Goal: Task Accomplishment & Management: Use online tool/utility

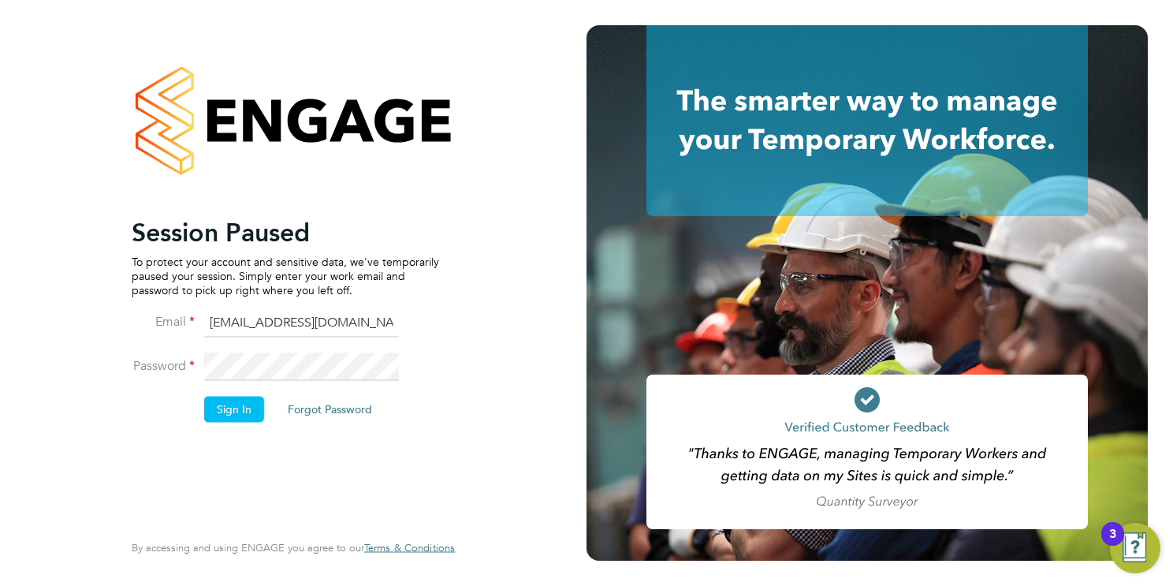
click at [322, 322] on input "[EMAIL_ADDRESS][DOMAIN_NAME]" at bounding box center [301, 323] width 195 height 28
type input "[EMAIL_ADDRESS][PERSON_NAME][DOMAIN_NAME]"
click at [244, 400] on button "Sign In" at bounding box center [234, 409] width 60 height 25
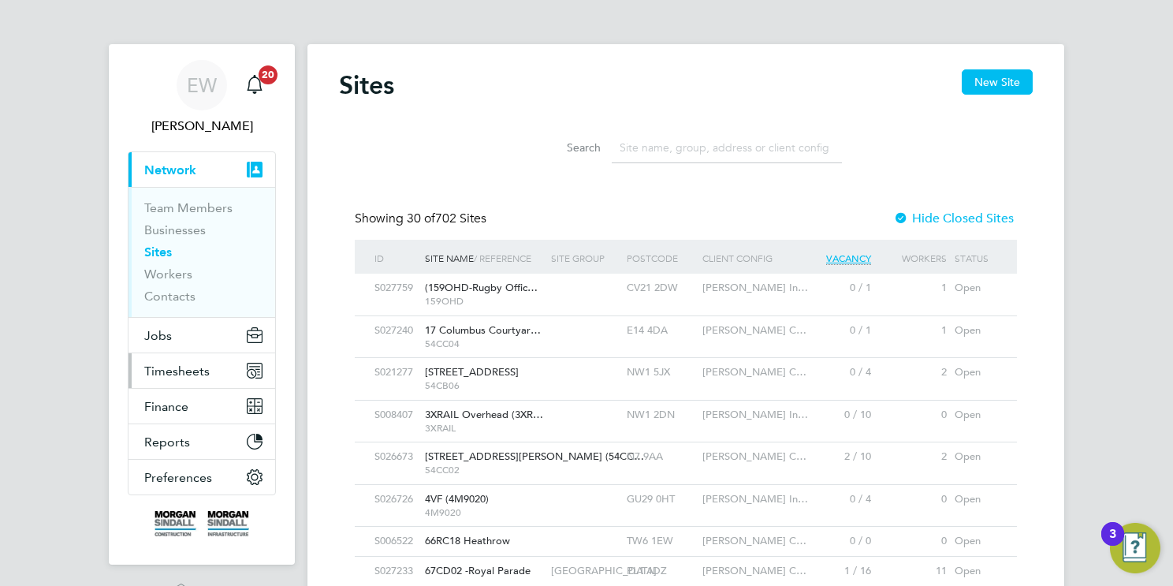
click at [170, 372] on span "Timesheets" at bounding box center [176, 370] width 65 height 15
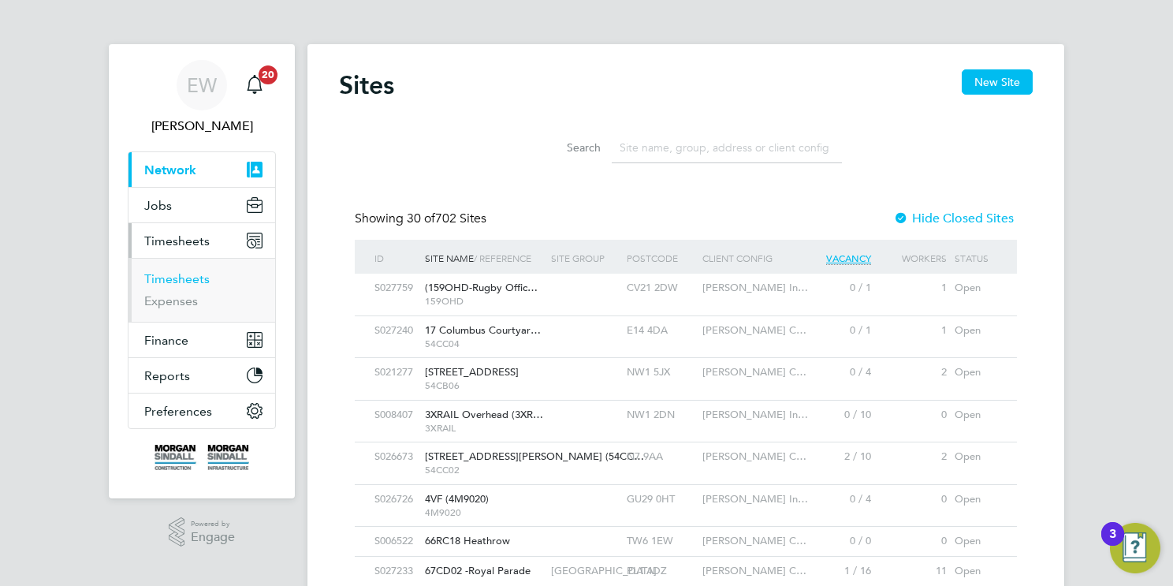
click at [180, 272] on link "Timesheets" at bounding box center [176, 278] width 65 height 15
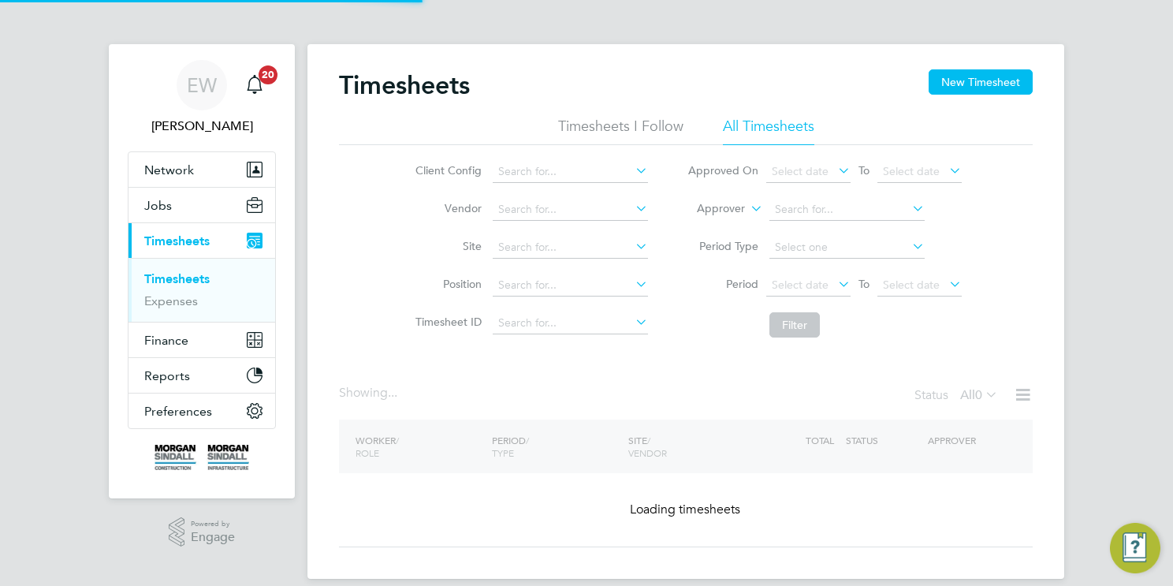
click at [801, 284] on span "Select date" at bounding box center [800, 284] width 57 height 14
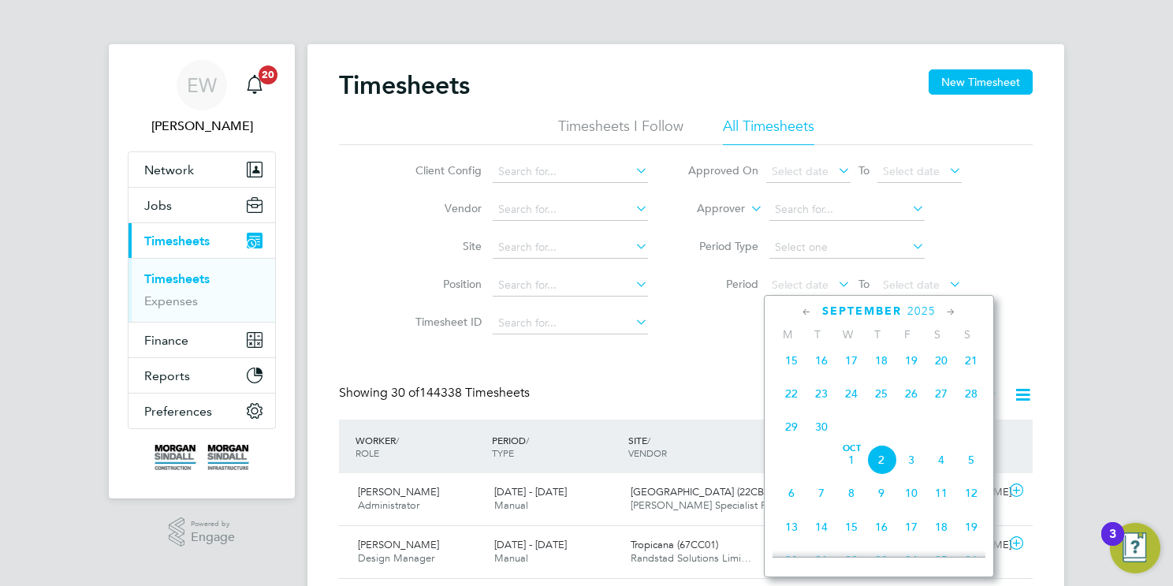
click at [948, 373] on span "20" at bounding box center [941, 360] width 30 height 30
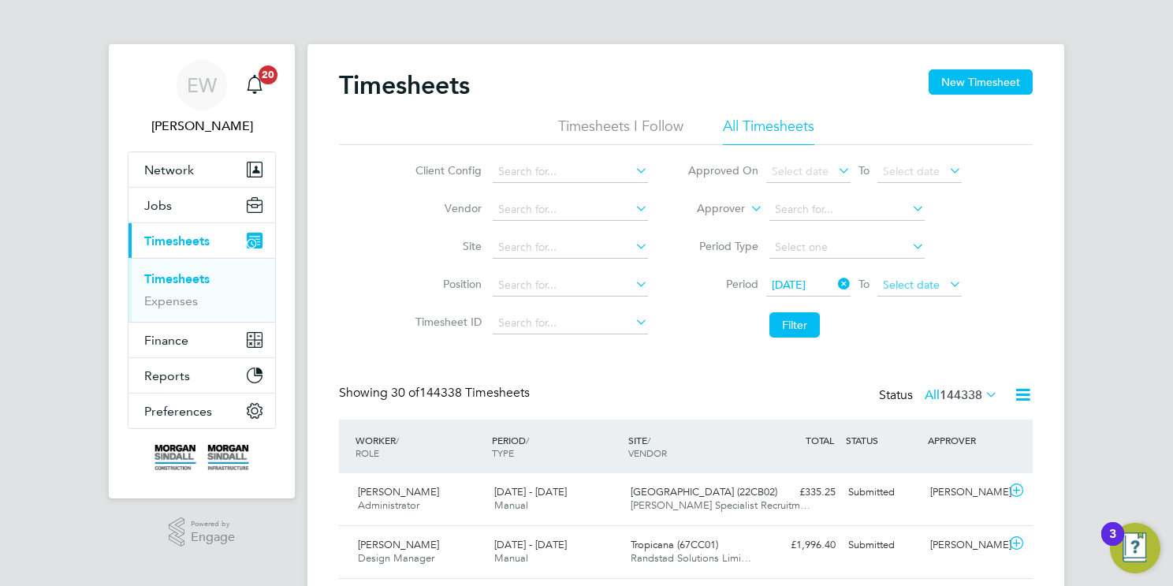
click at [931, 282] on span "Select date" at bounding box center [911, 284] width 57 height 14
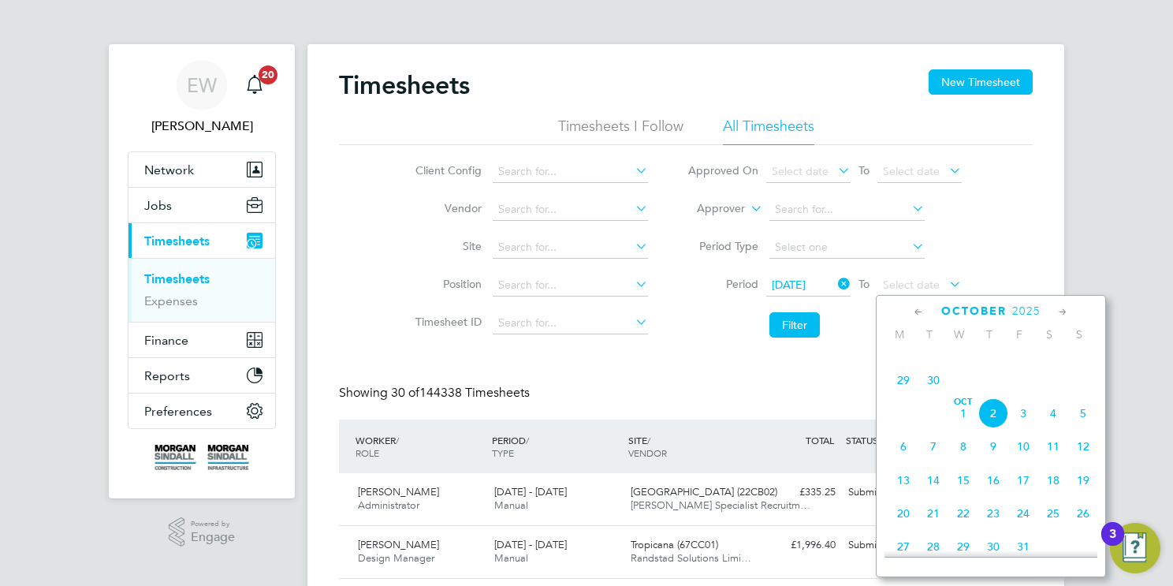
click at [1022, 362] on span "26" at bounding box center [1023, 347] width 30 height 30
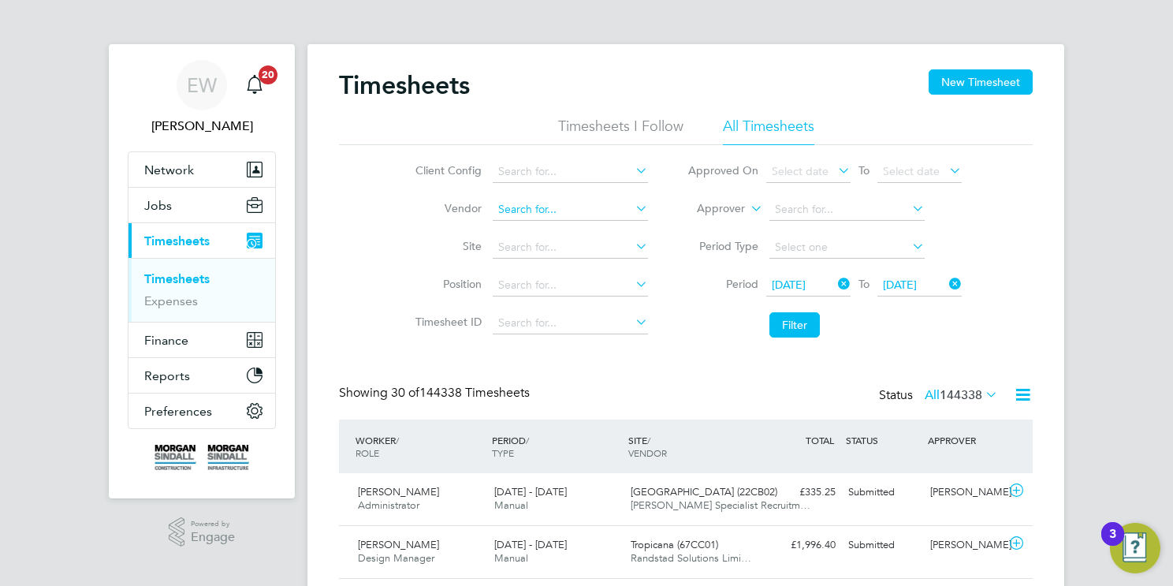
click at [600, 210] on input at bounding box center [570, 210] width 155 height 22
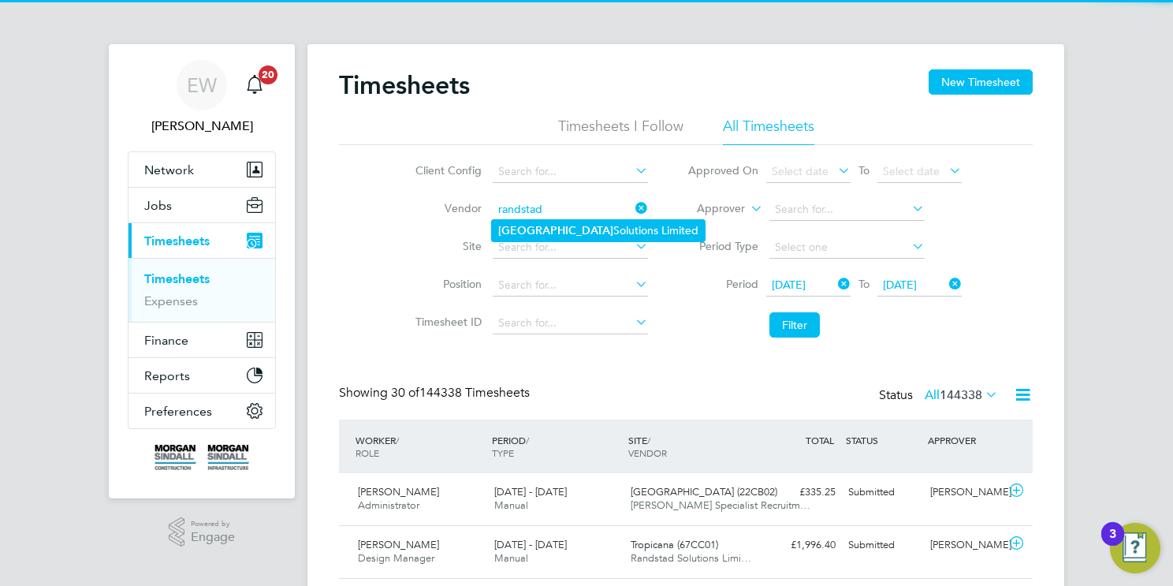
click at [534, 230] on b "Randstad" at bounding box center [555, 230] width 115 height 13
type input "Randstad Solutions Limited"
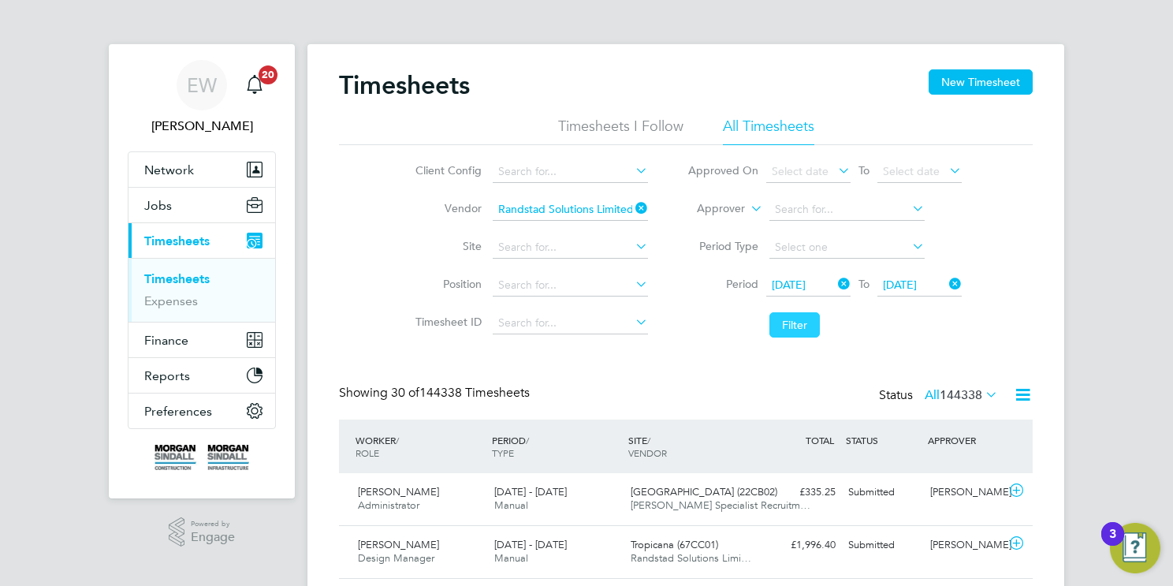
click at [784, 330] on button "Filter" at bounding box center [794, 324] width 50 height 25
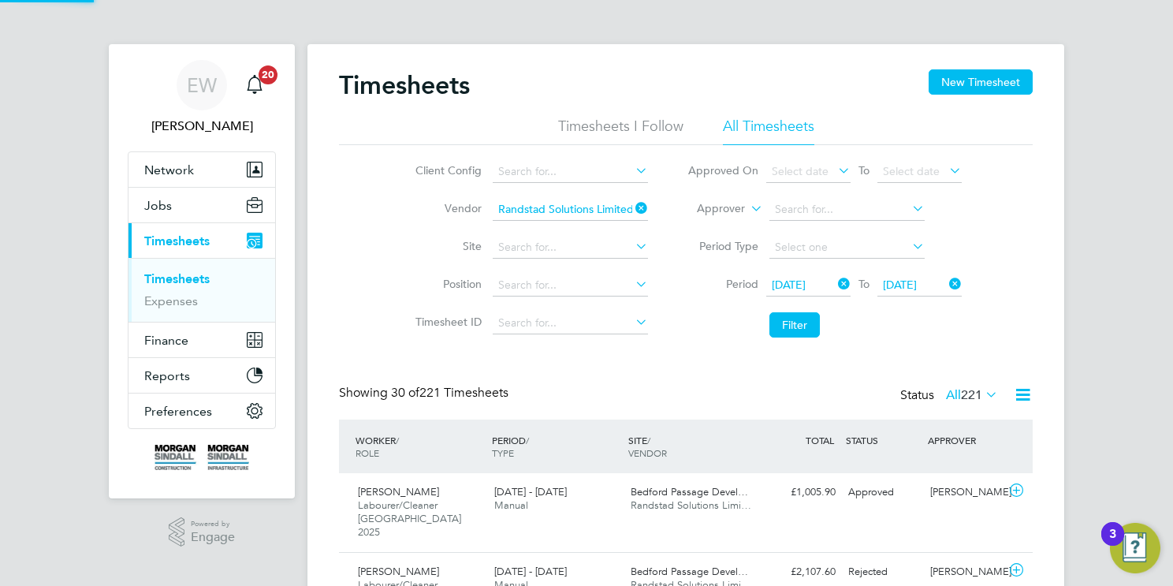
click at [982, 391] on icon at bounding box center [982, 394] width 0 height 22
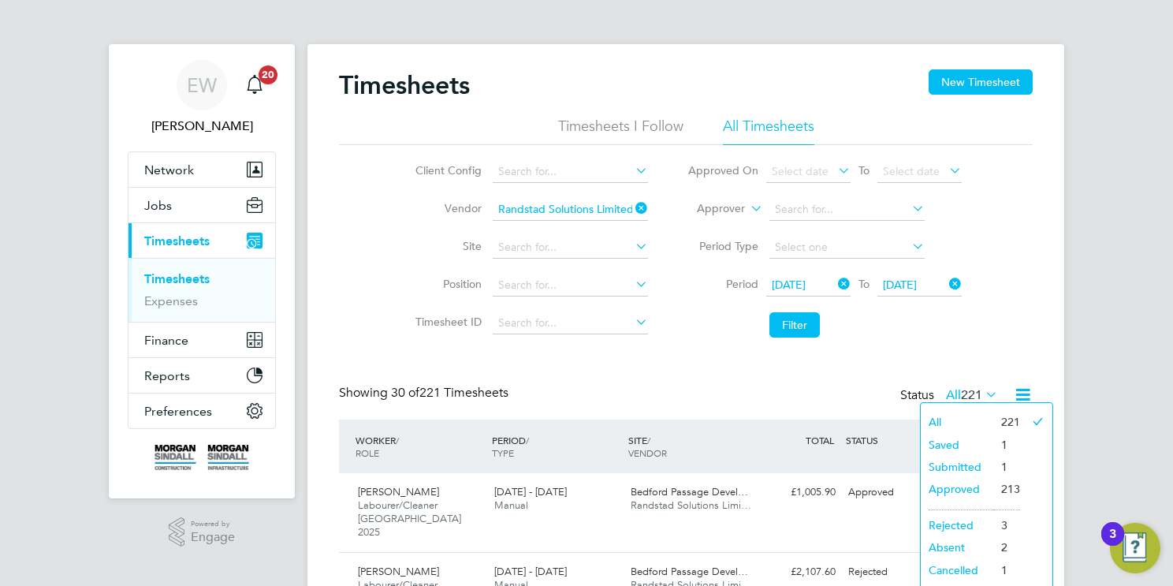
click at [528, 96] on div "Timesheets New Timesheet" at bounding box center [686, 92] width 694 height 47
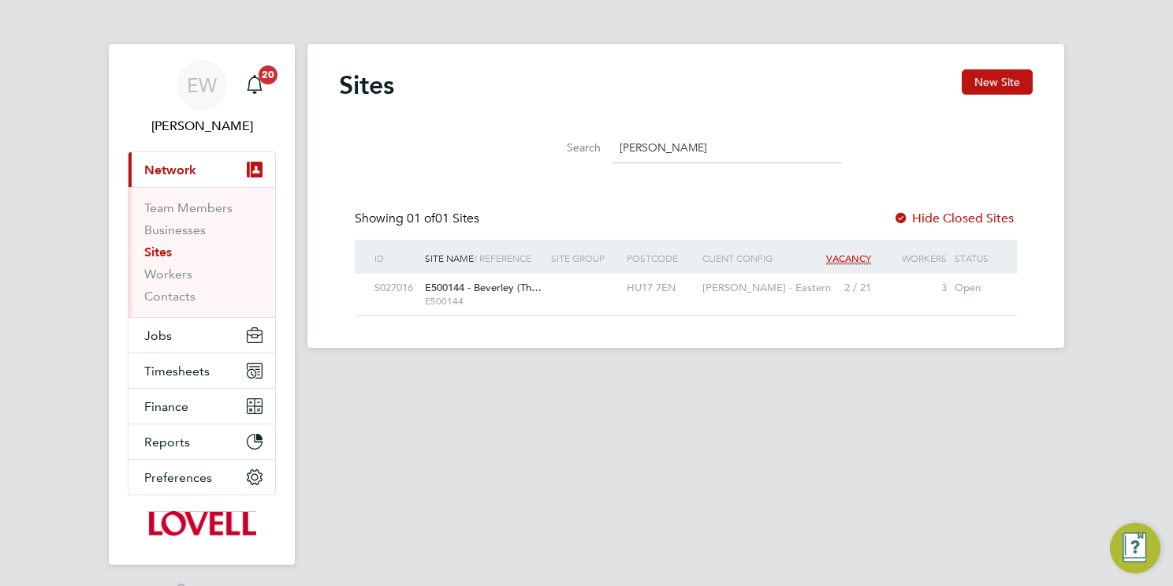
scroll to position [30, 102]
click at [152, 371] on span "Timesheets" at bounding box center [176, 370] width 65 height 15
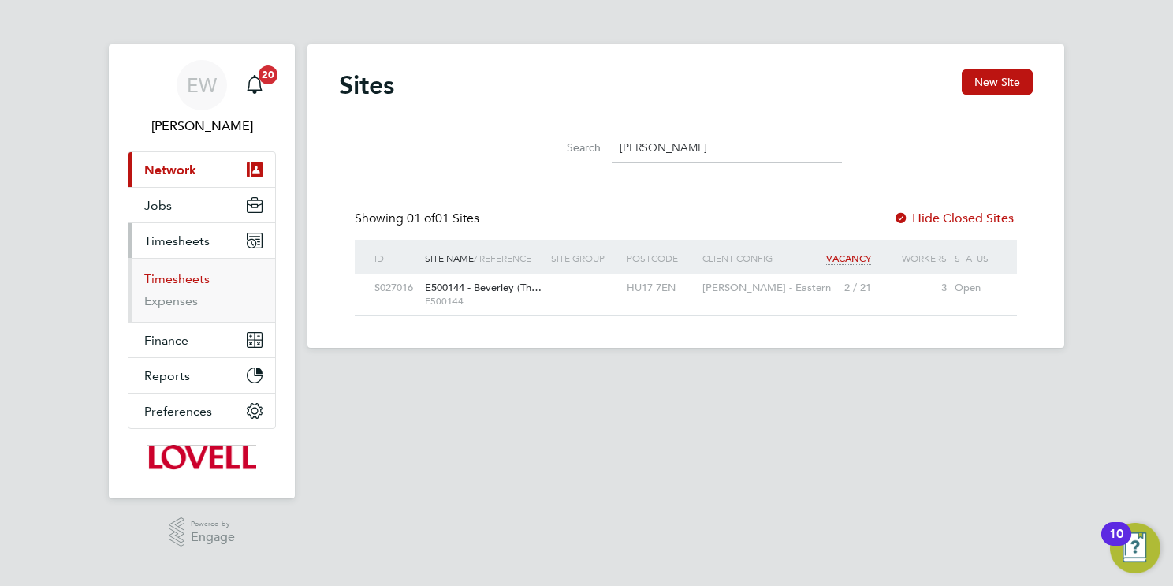
click at [193, 279] on link "Timesheets" at bounding box center [176, 278] width 65 height 15
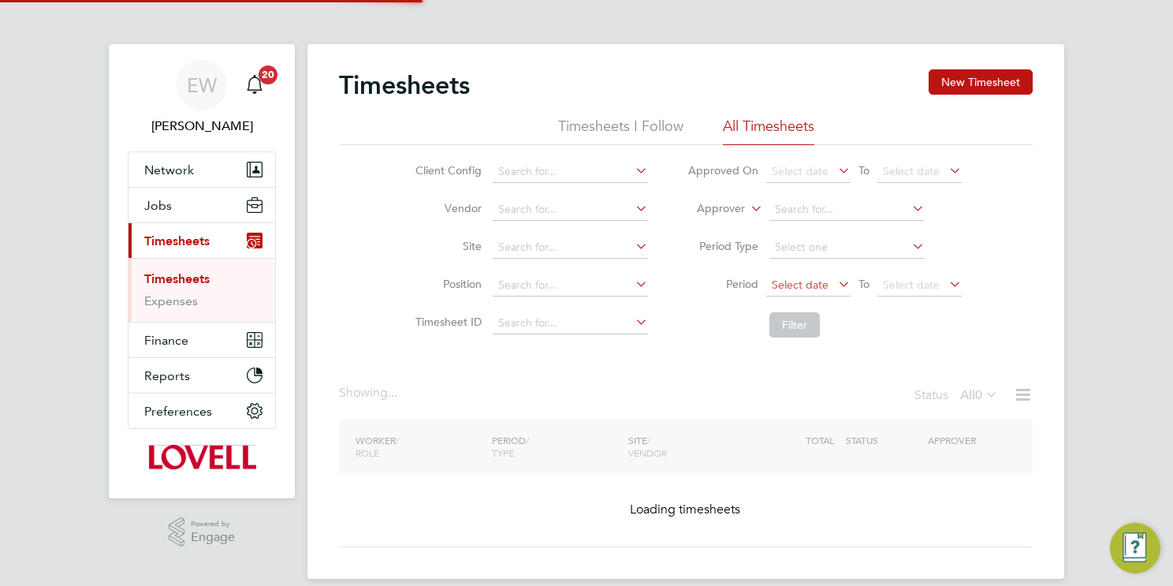
click at [809, 284] on span "Select date" at bounding box center [800, 284] width 57 height 14
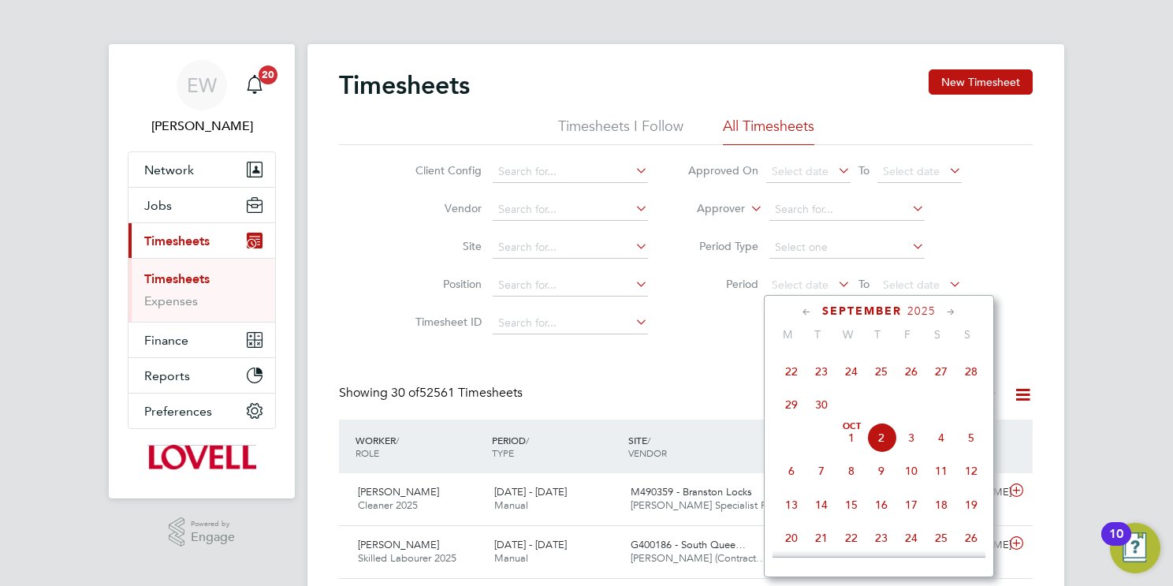
click at [940, 353] on span "20" at bounding box center [941, 338] width 30 height 30
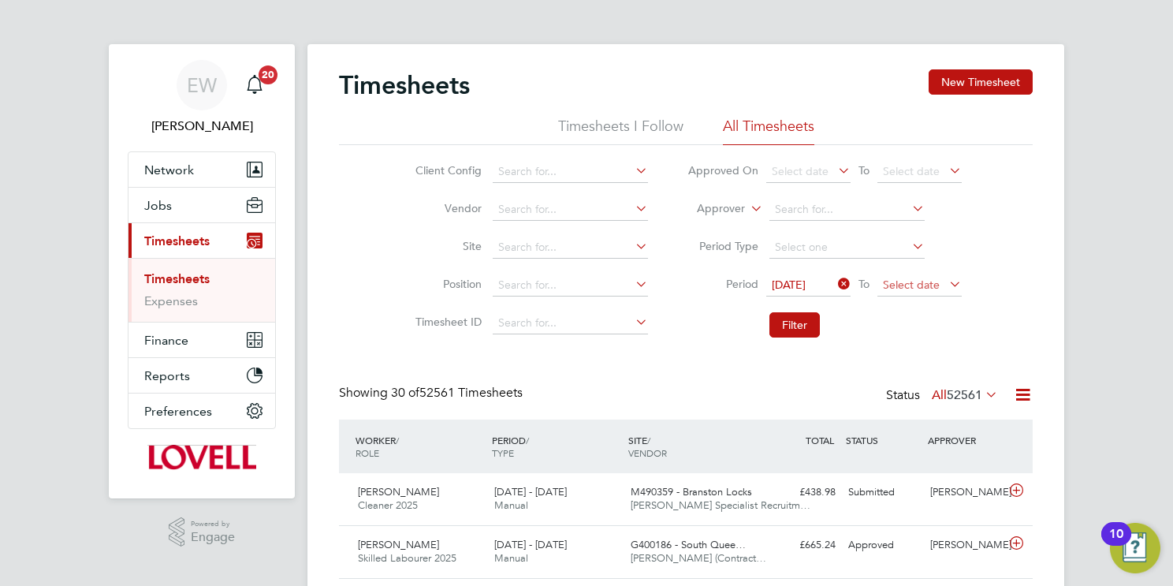
click at [921, 277] on span "Select date" at bounding box center [911, 284] width 57 height 14
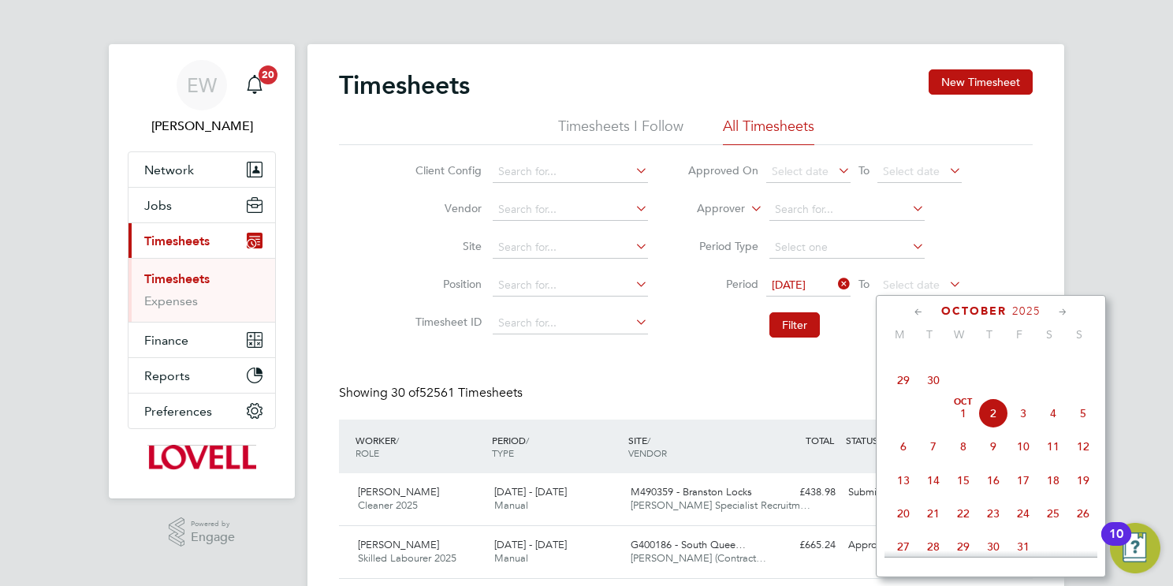
click at [1020, 362] on span "26" at bounding box center [1023, 347] width 30 height 30
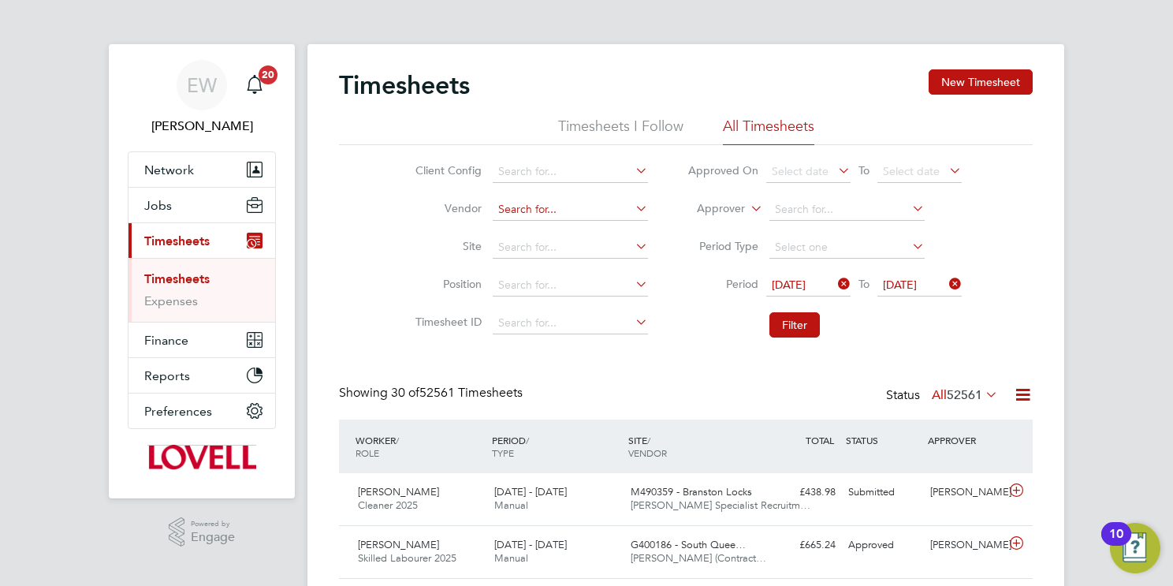
click at [596, 209] on input at bounding box center [570, 210] width 155 height 22
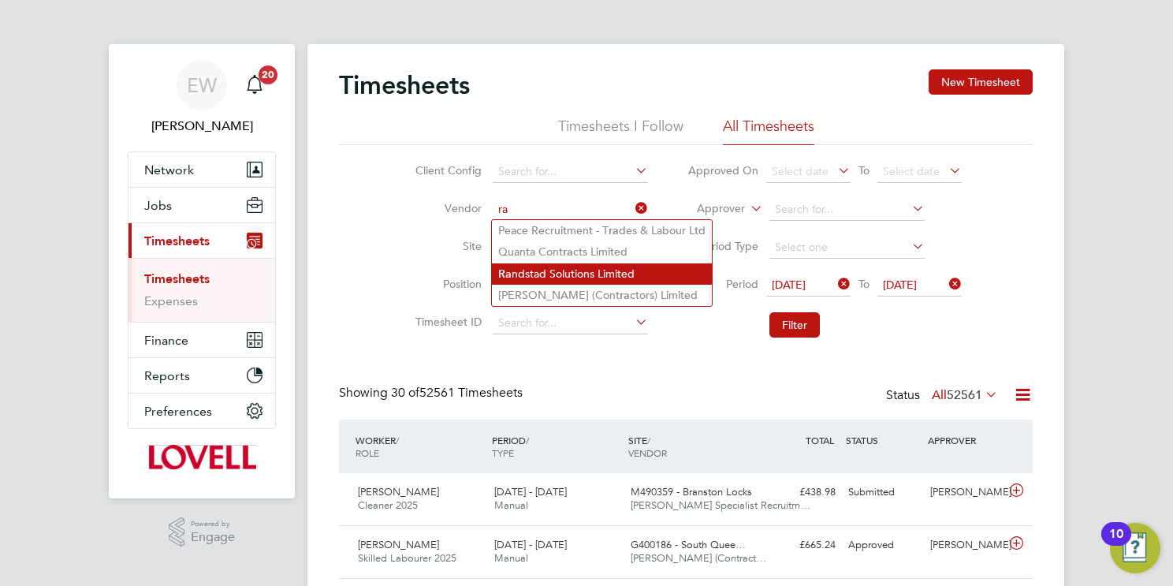
click at [621, 268] on li "Ra ndstad Solutions Limited" at bounding box center [602, 273] width 220 height 21
type input "Randstad Solutions Limited"
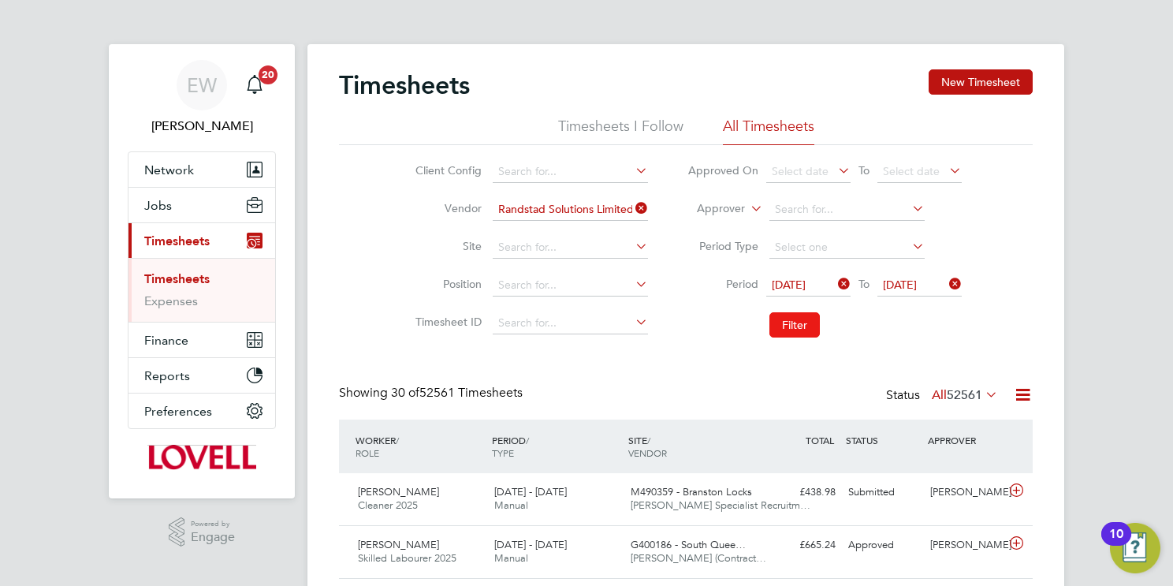
click at [793, 324] on button "Filter" at bounding box center [794, 324] width 50 height 25
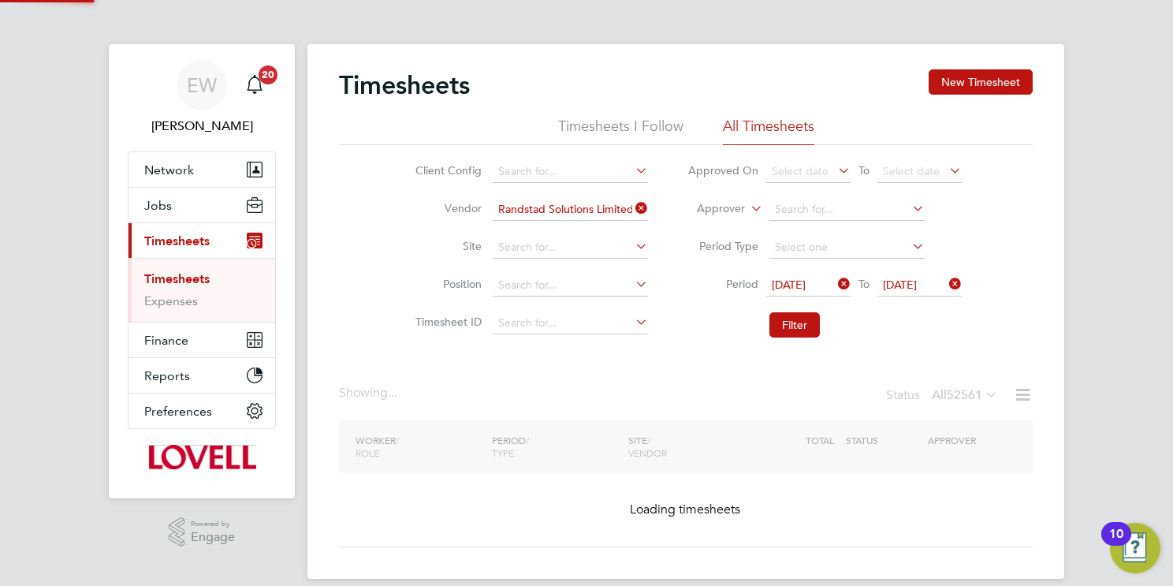
click at [982, 393] on icon at bounding box center [982, 394] width 0 height 22
